Goal: Task Accomplishment & Management: Manage account settings

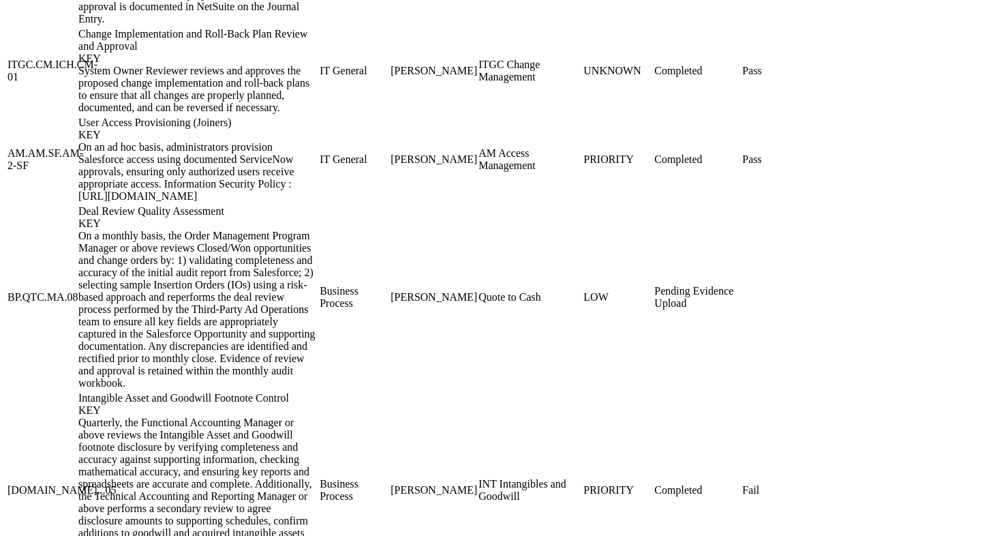
scroll to position [1994, 0]
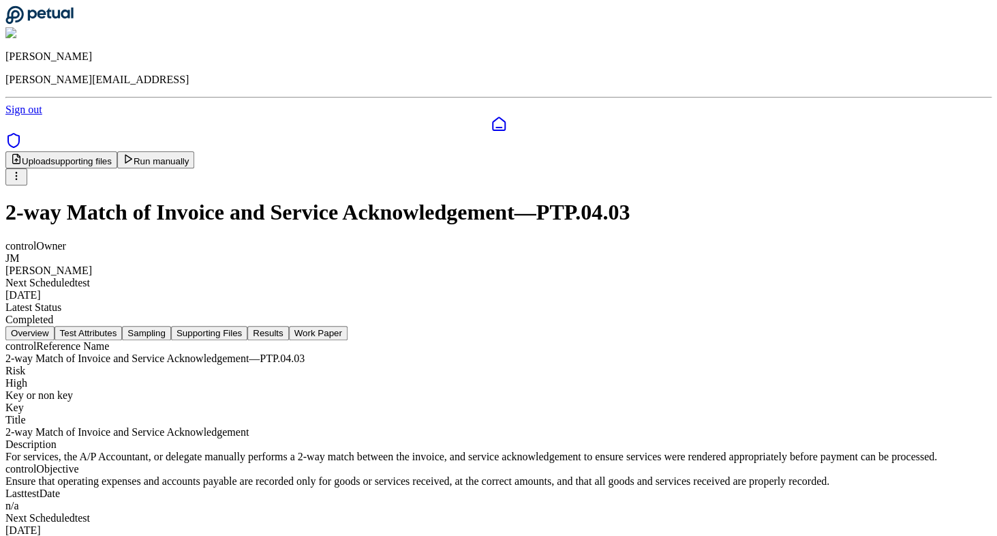
click at [247, 326] on button "Supporting Files" at bounding box center [209, 333] width 76 height 14
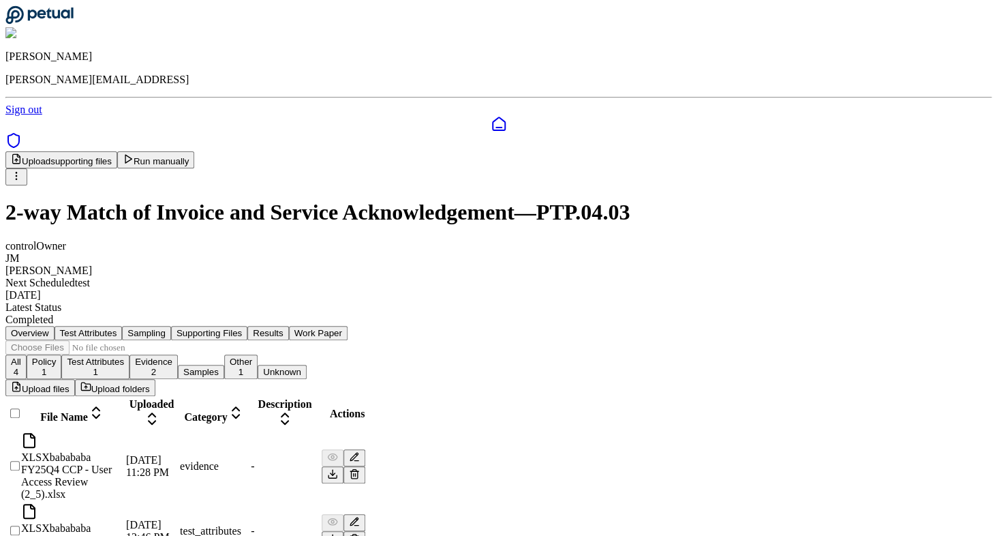
click at [360, 468] on icon at bounding box center [354, 473] width 11 height 11
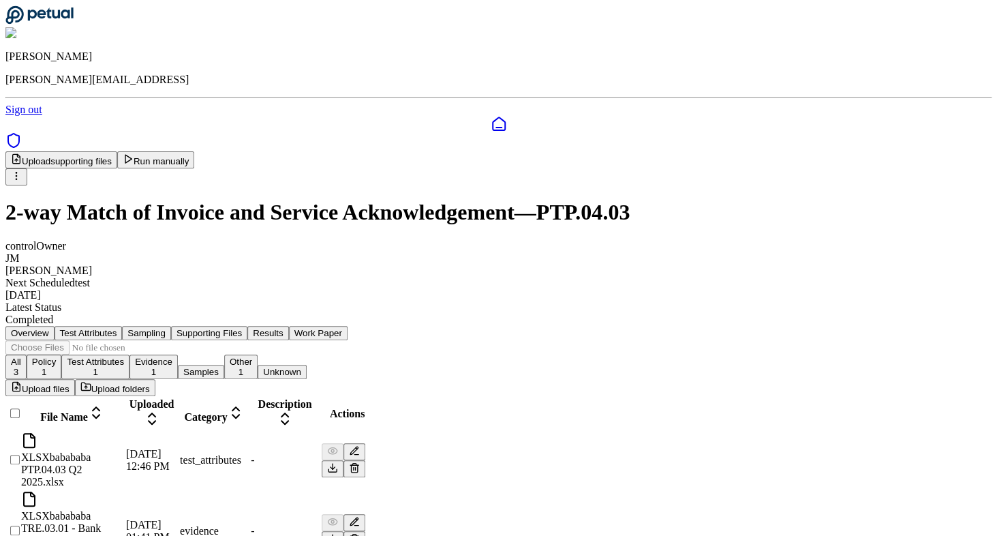
click at [360, 462] on icon at bounding box center [354, 467] width 11 height 11
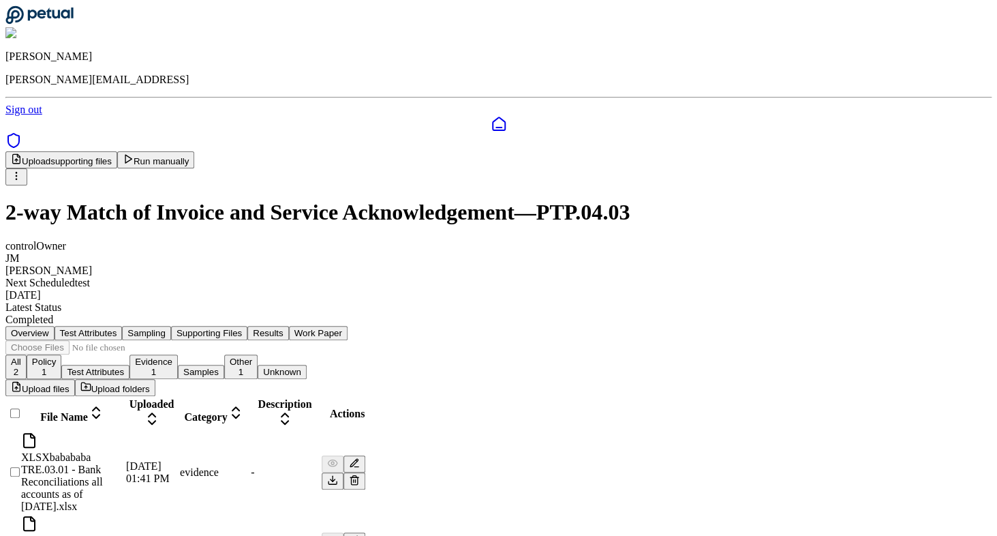
click at [360, 474] on icon at bounding box center [354, 479] width 11 height 11
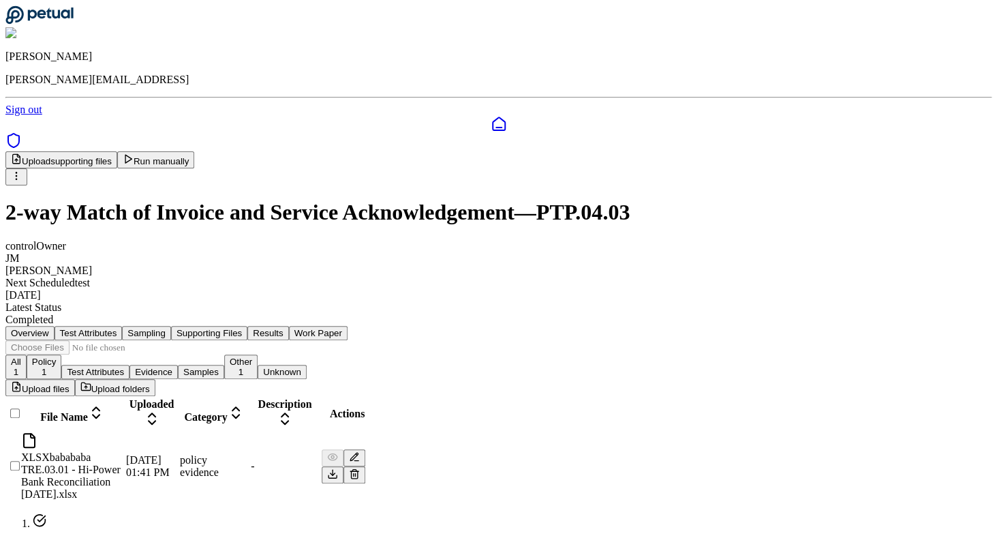
click at [360, 468] on icon at bounding box center [354, 473] width 11 height 11
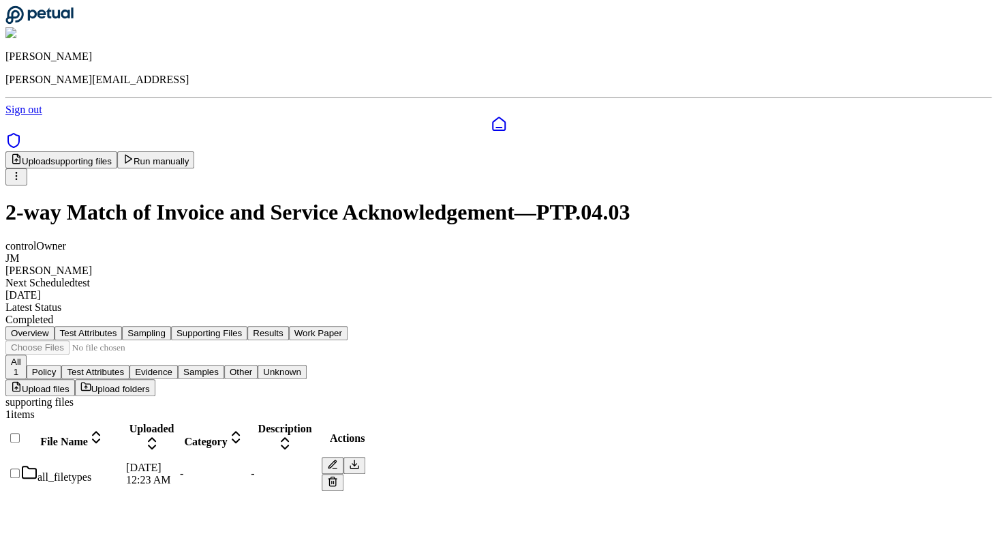
click at [123, 464] on div "all_filetypes" at bounding box center [72, 473] width 102 height 19
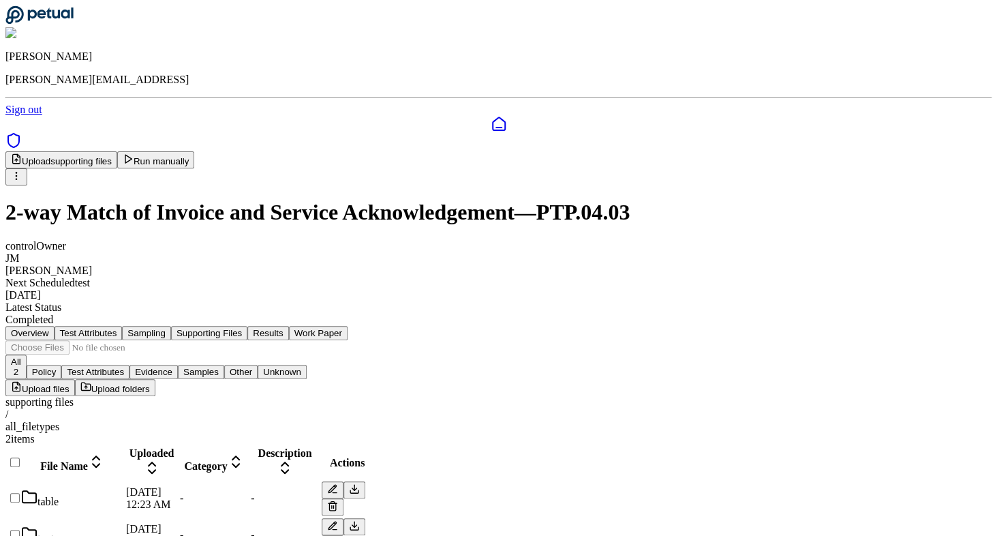
click at [123, 489] on div "table" at bounding box center [72, 498] width 102 height 19
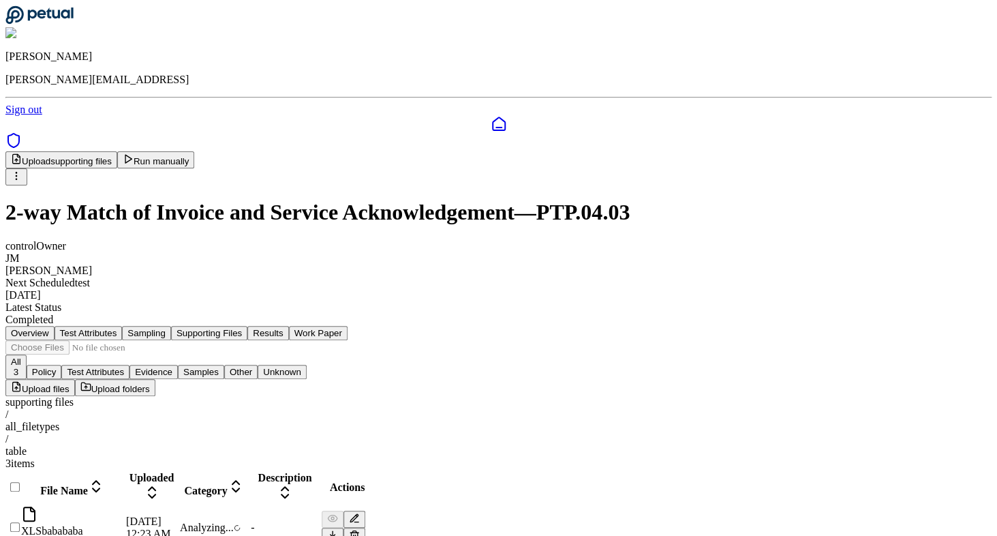
scroll to position [3, 0]
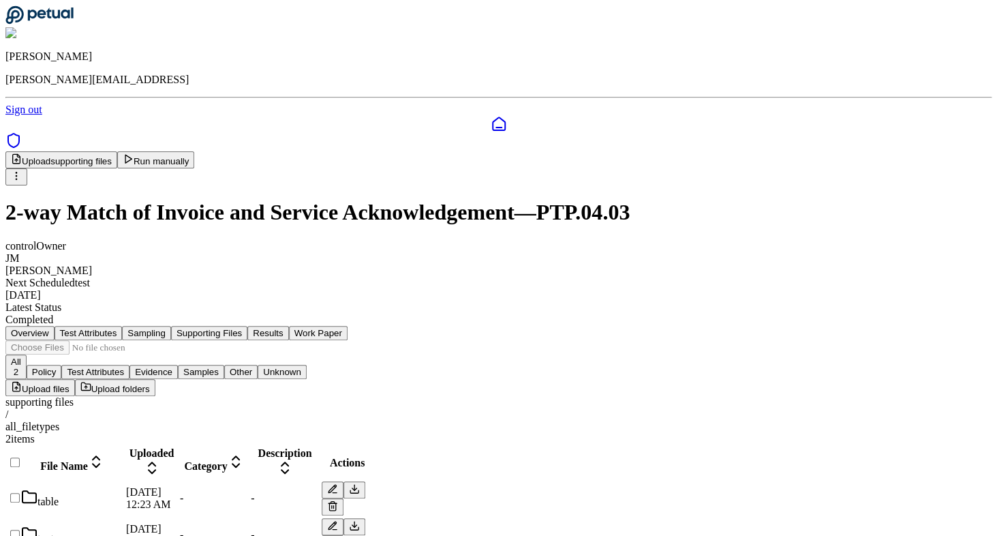
click at [123, 525] on div "text" at bounding box center [72, 534] width 102 height 19
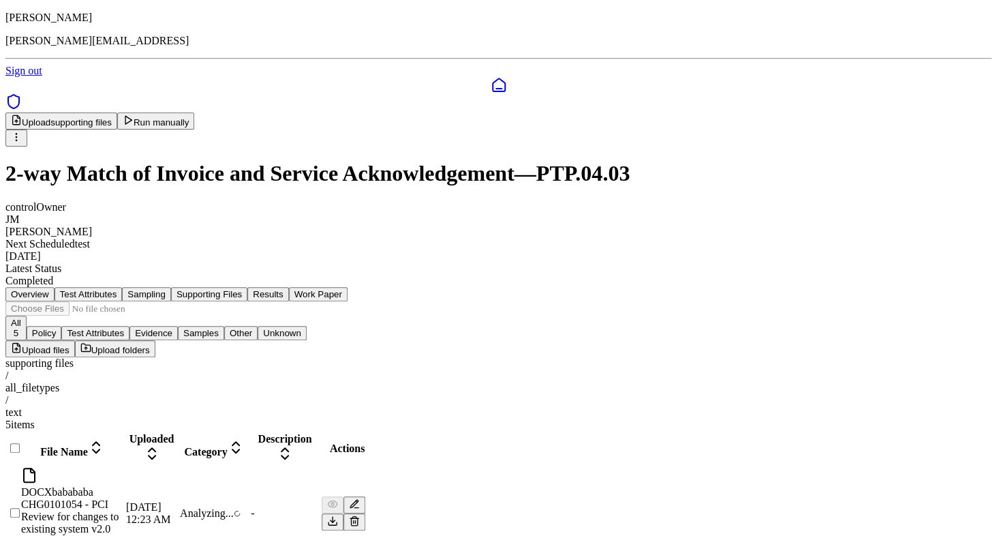
scroll to position [89, 0]
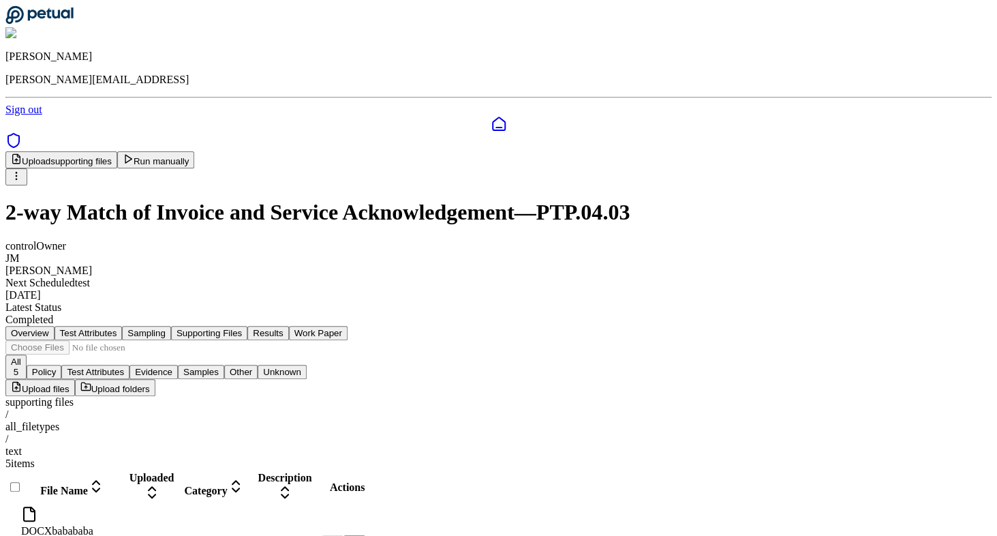
scroll to position [89, 0]
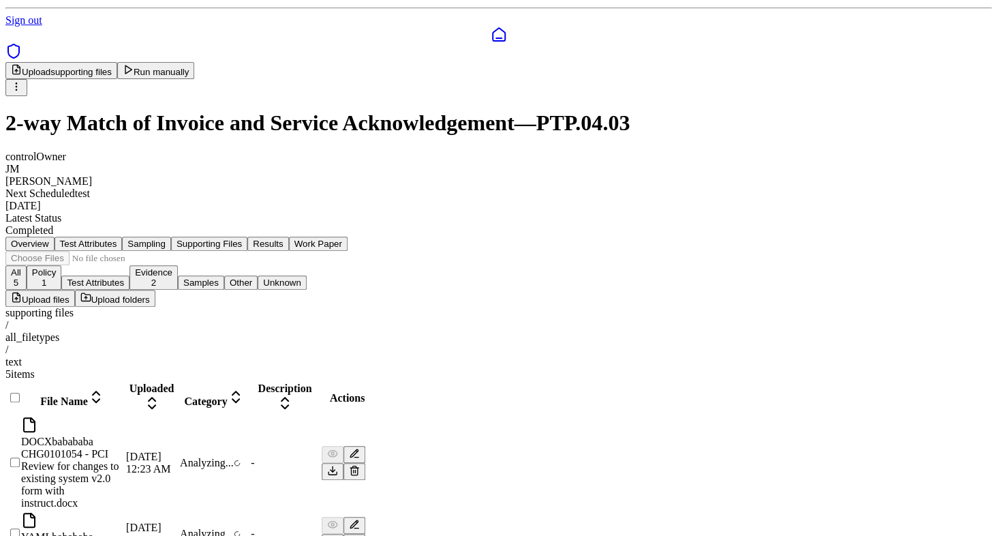
click at [236, 331] on div "all_filetypes" at bounding box center [498, 337] width 986 height 12
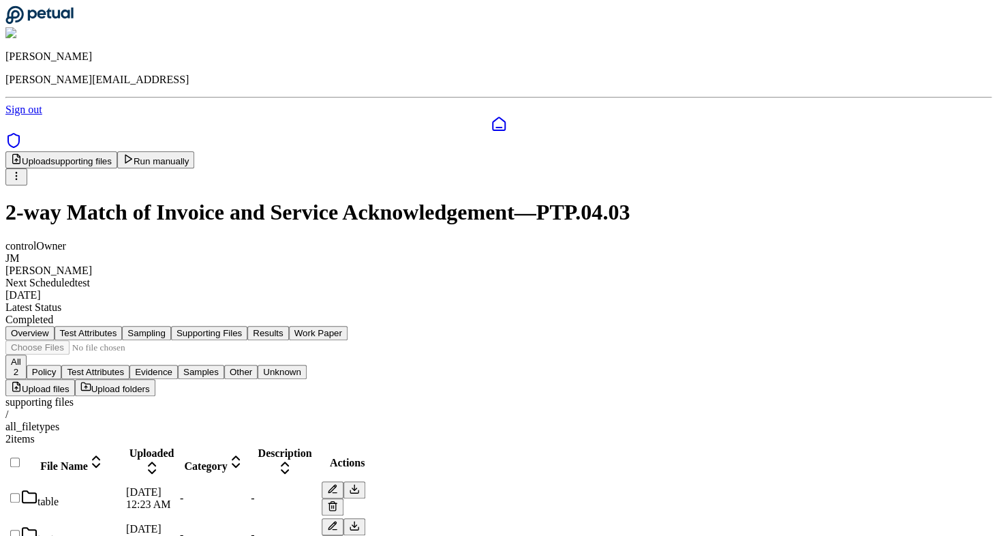
click at [123, 489] on div "table" at bounding box center [72, 498] width 102 height 19
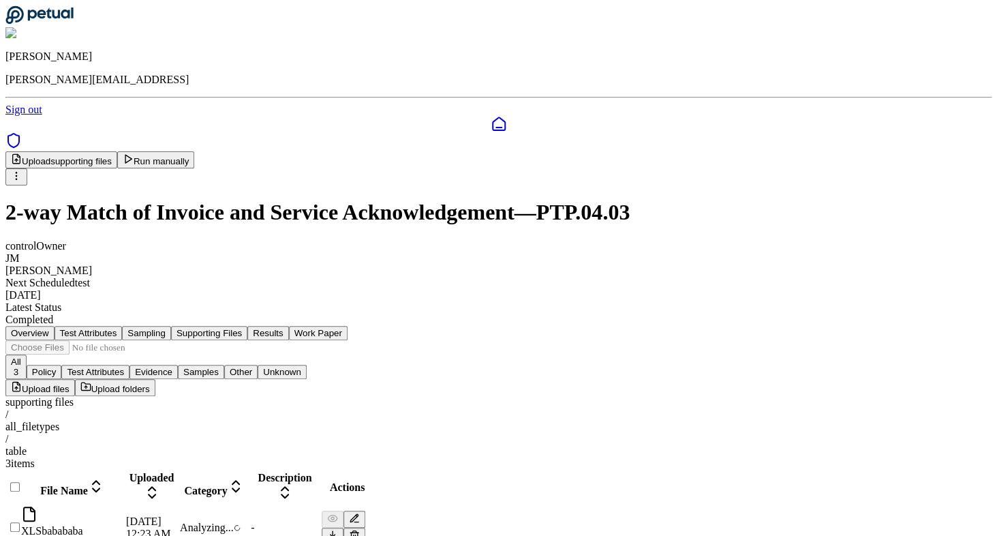
scroll to position [3, 0]
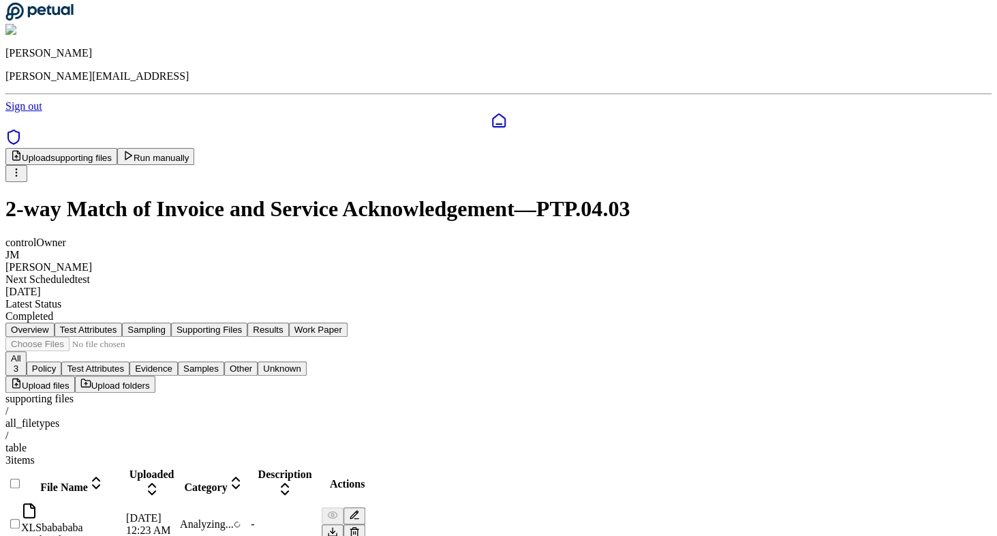
click at [217, 417] on div "all_filetypes" at bounding box center [498, 423] width 986 height 12
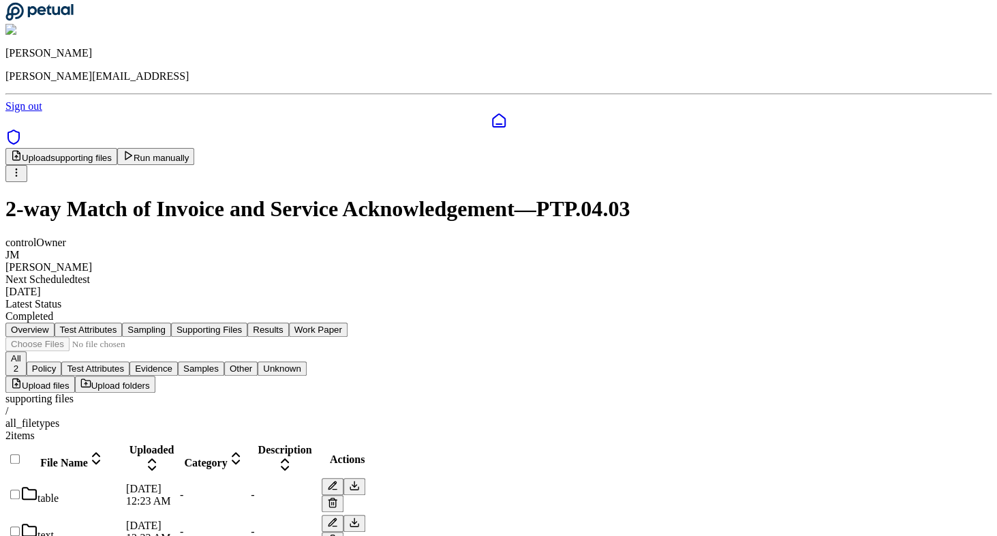
scroll to position [0, 0]
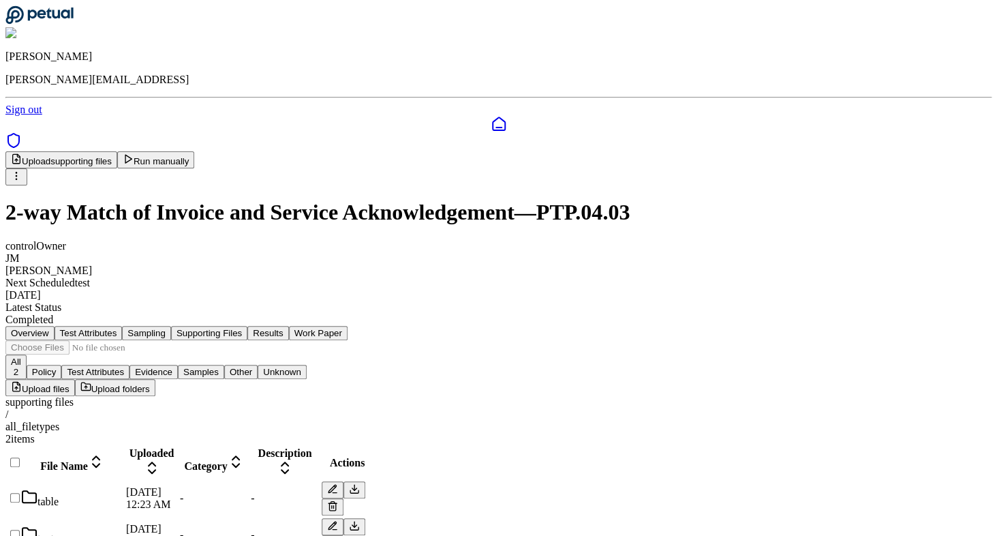
click at [123, 525] on div "text" at bounding box center [72, 534] width 102 height 19
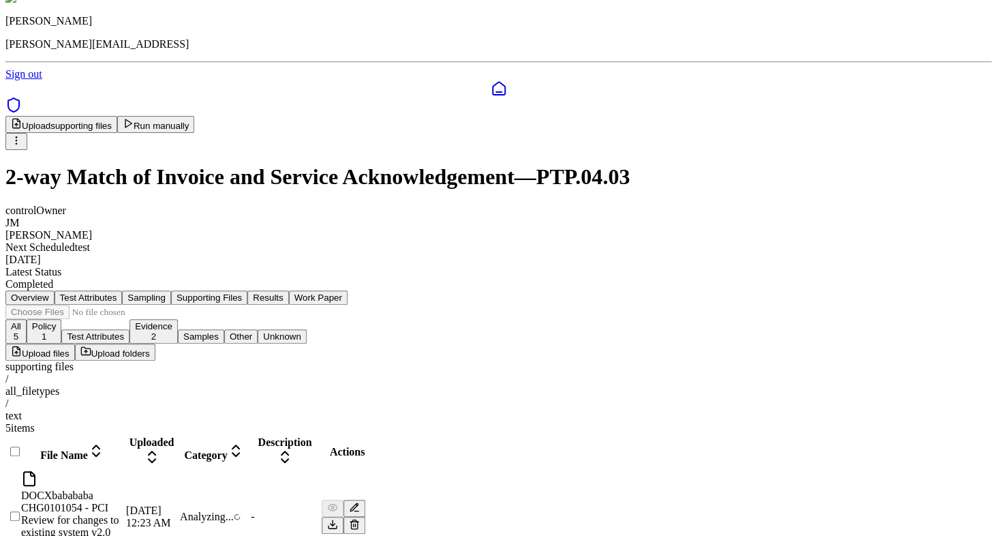
scroll to position [89, 0]
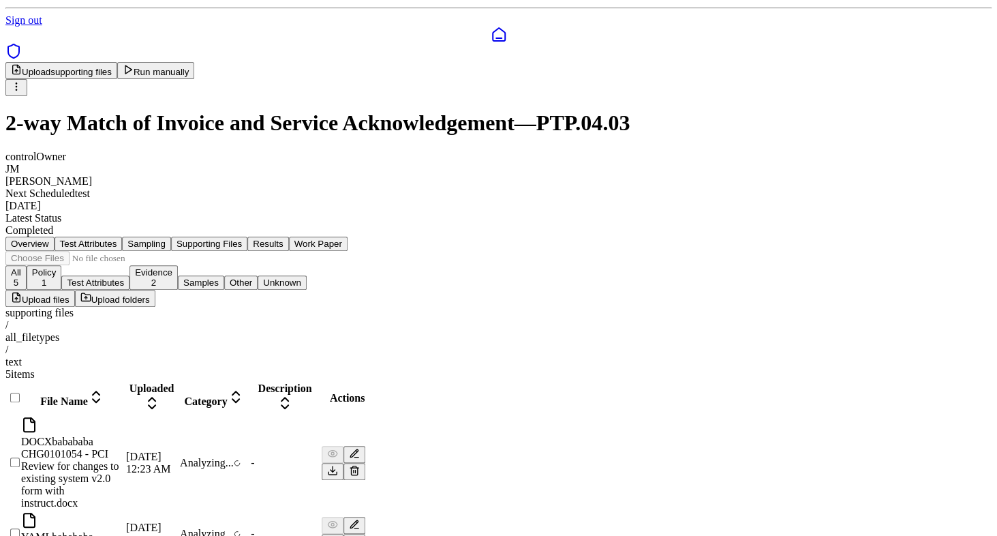
click at [18, 405] on div at bounding box center [12, 405] width 11 height 0
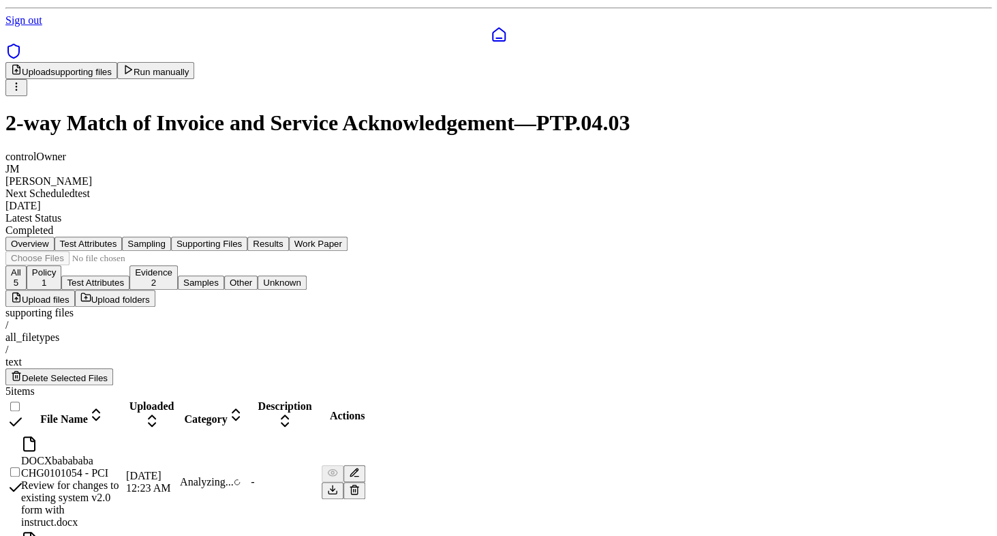
click at [113, 368] on button "Delete Selected Files" at bounding box center [59, 376] width 108 height 17
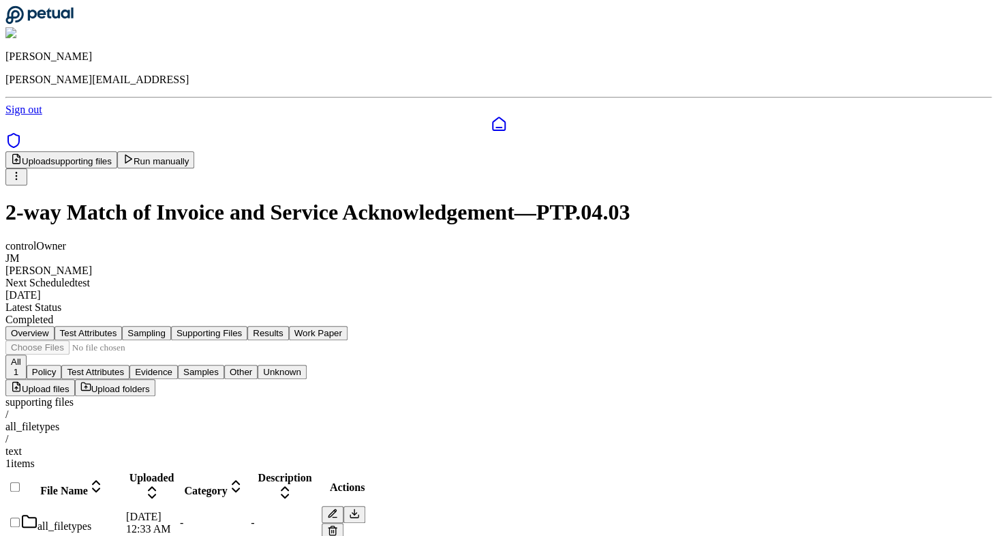
click at [123, 513] on div "all_filetypes" at bounding box center [72, 522] width 102 height 19
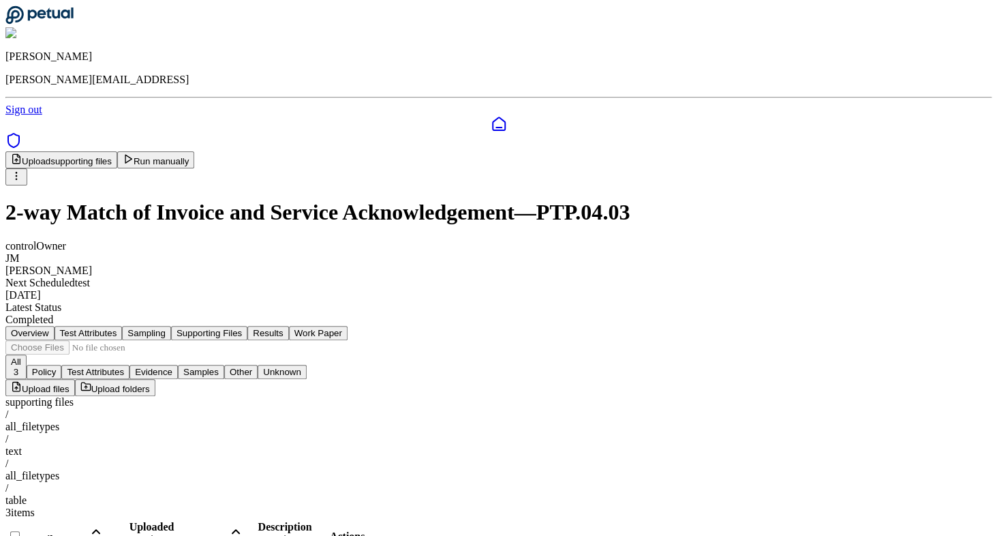
click at [223, 151] on div "Upload supporting files Run manually" at bounding box center [498, 168] width 986 height 34
click at [140, 396] on div "supporting files" at bounding box center [498, 402] width 986 height 12
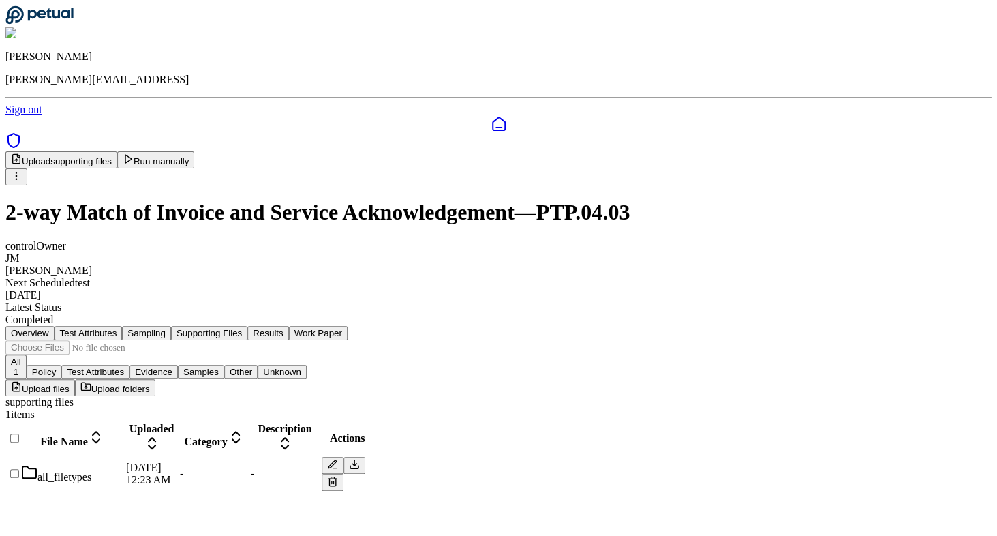
click at [140, 396] on div "supporting files" at bounding box center [498, 402] width 986 height 12
